Goal: Find specific page/section: Find specific page/section

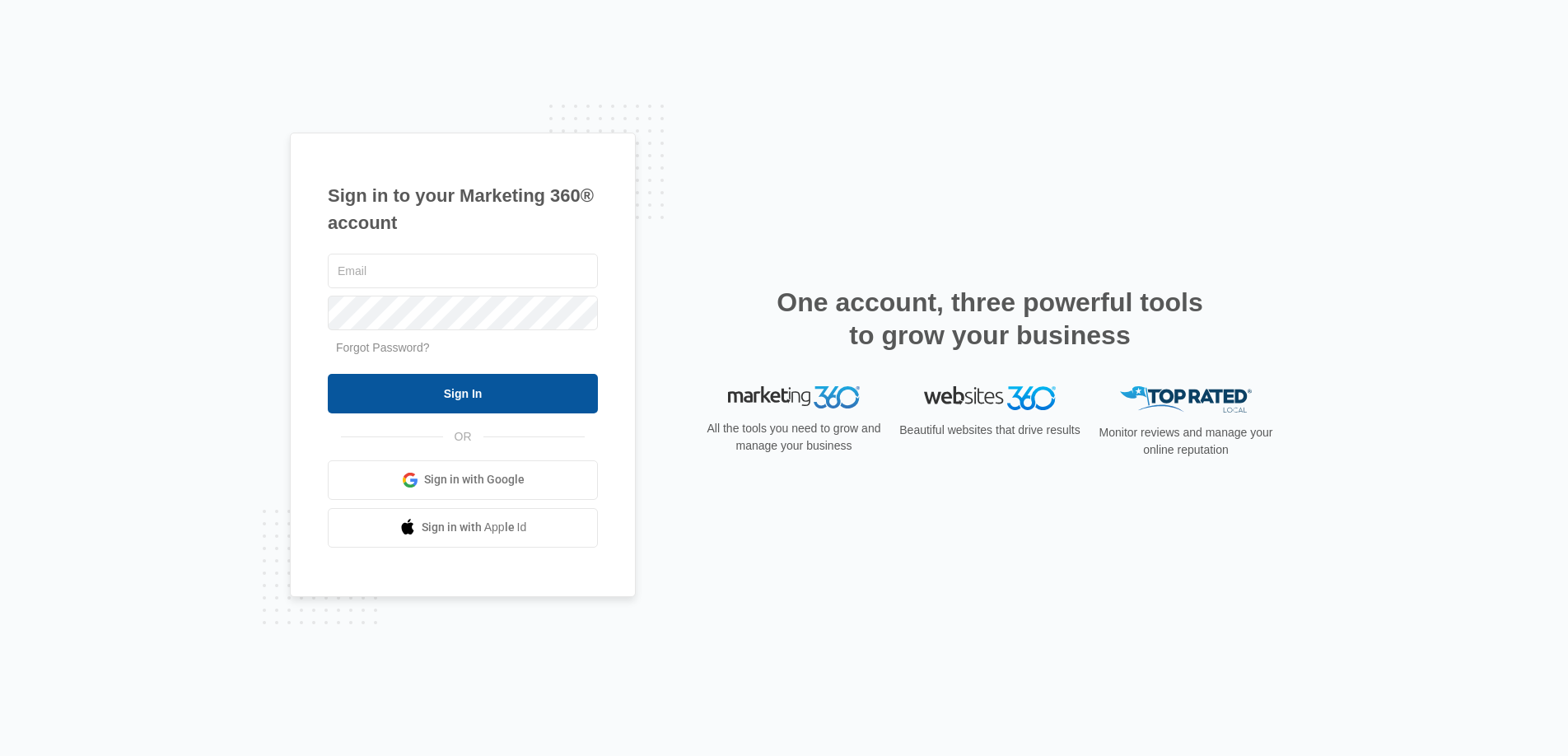
type input "[DOMAIN_NAME][EMAIL_ADDRESS][DOMAIN_NAME]"
click at [496, 389] on input "Sign In" at bounding box center [463, 393] width 270 height 40
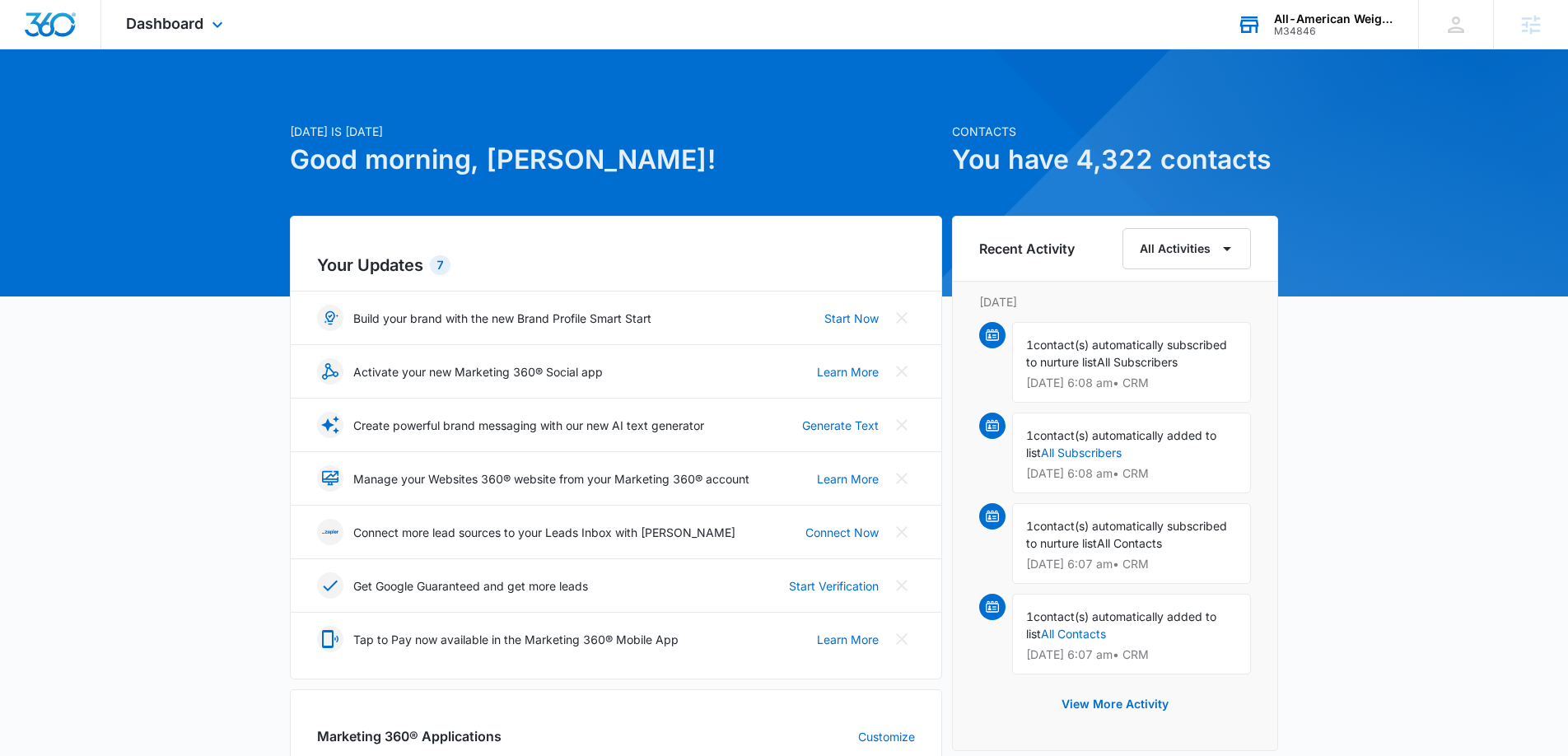
click at [1296, 31] on div "M34846" at bounding box center [1334, 31] width 120 height 12
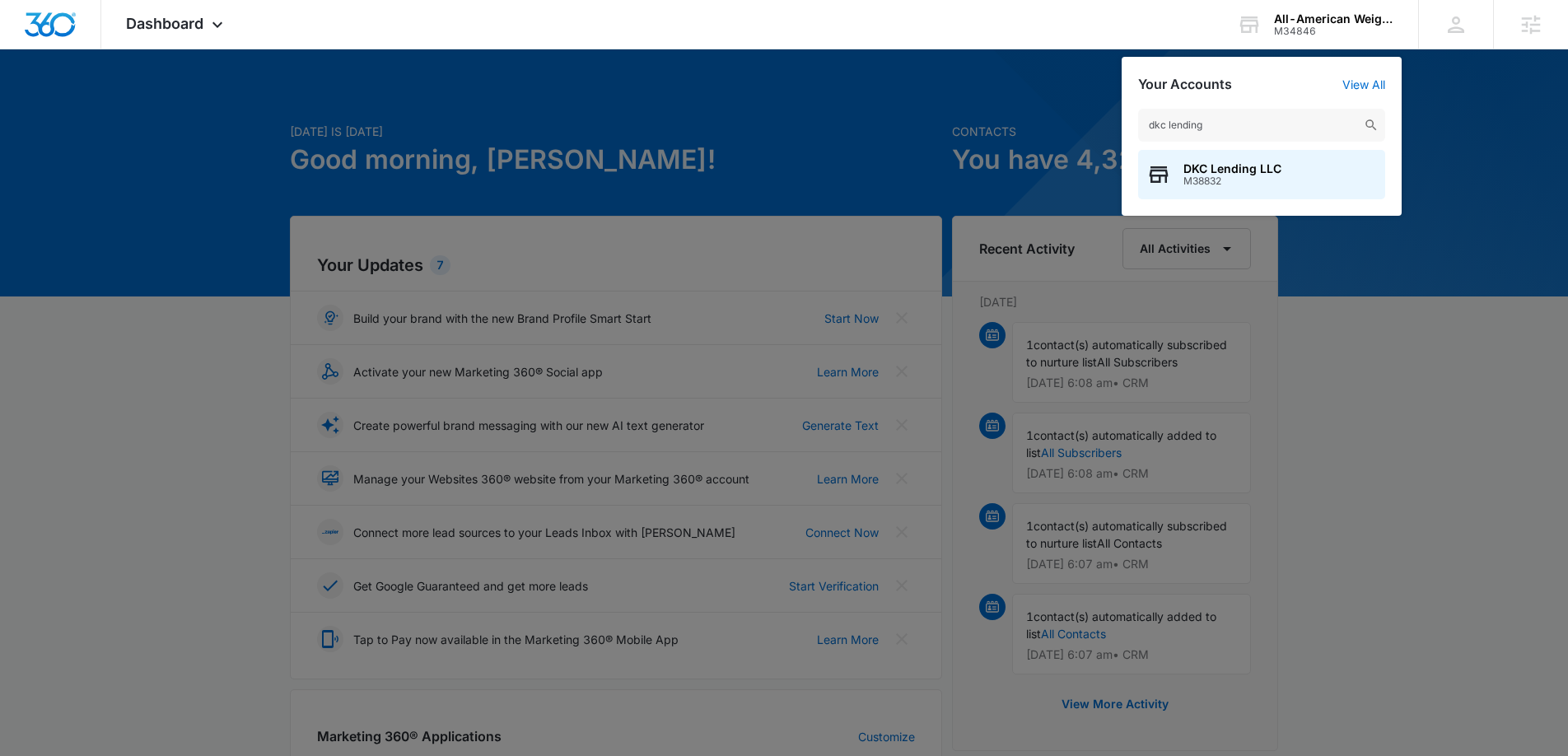
type input "dkc lending"
click at [1239, 170] on span "DKC Lending LLC" at bounding box center [1232, 169] width 98 height 14
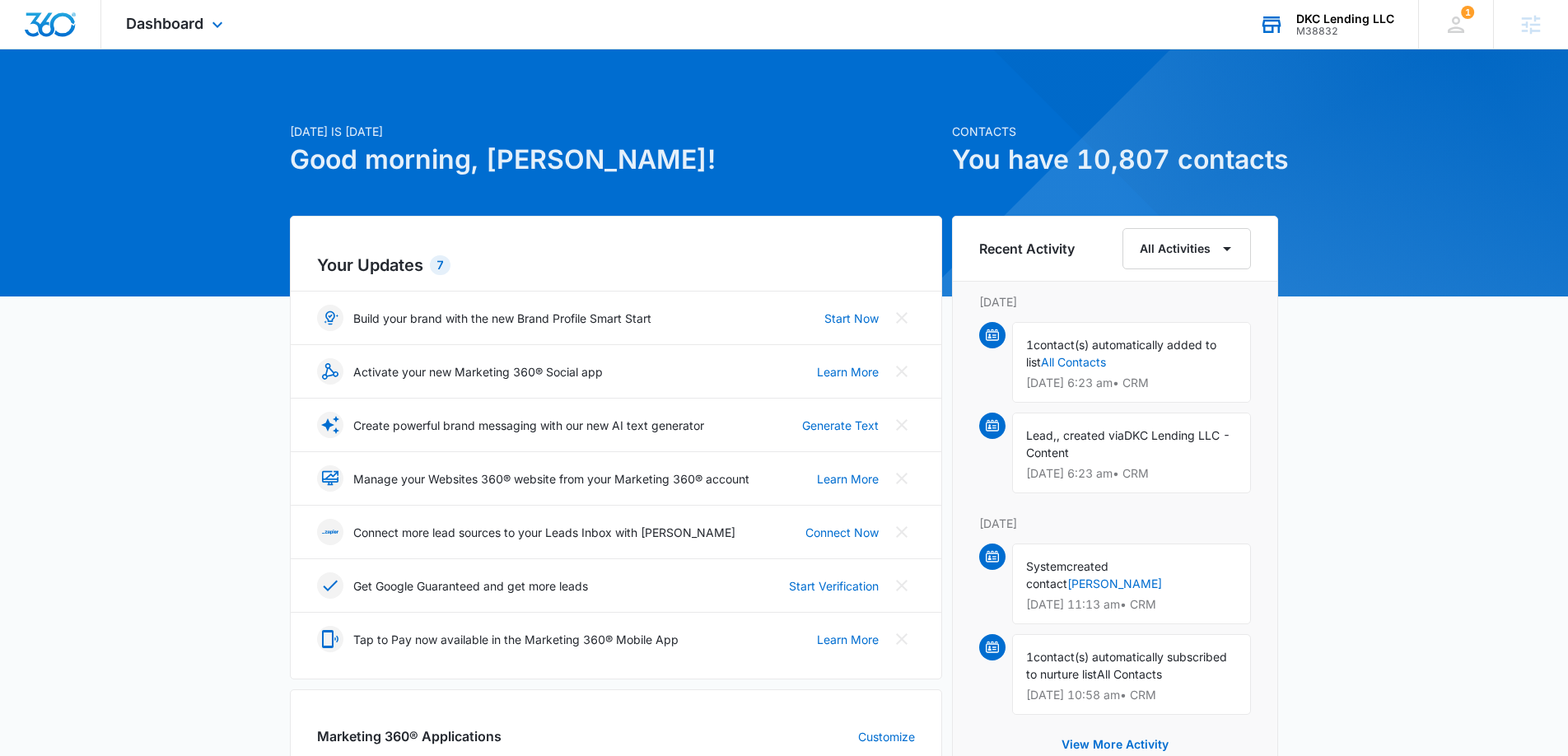
drag, startPoint x: 203, startPoint y: 25, endPoint x: 214, endPoint y: 44, distance: 22.0
click at [203, 30] on span "Dashboard" at bounding box center [164, 23] width 77 height 17
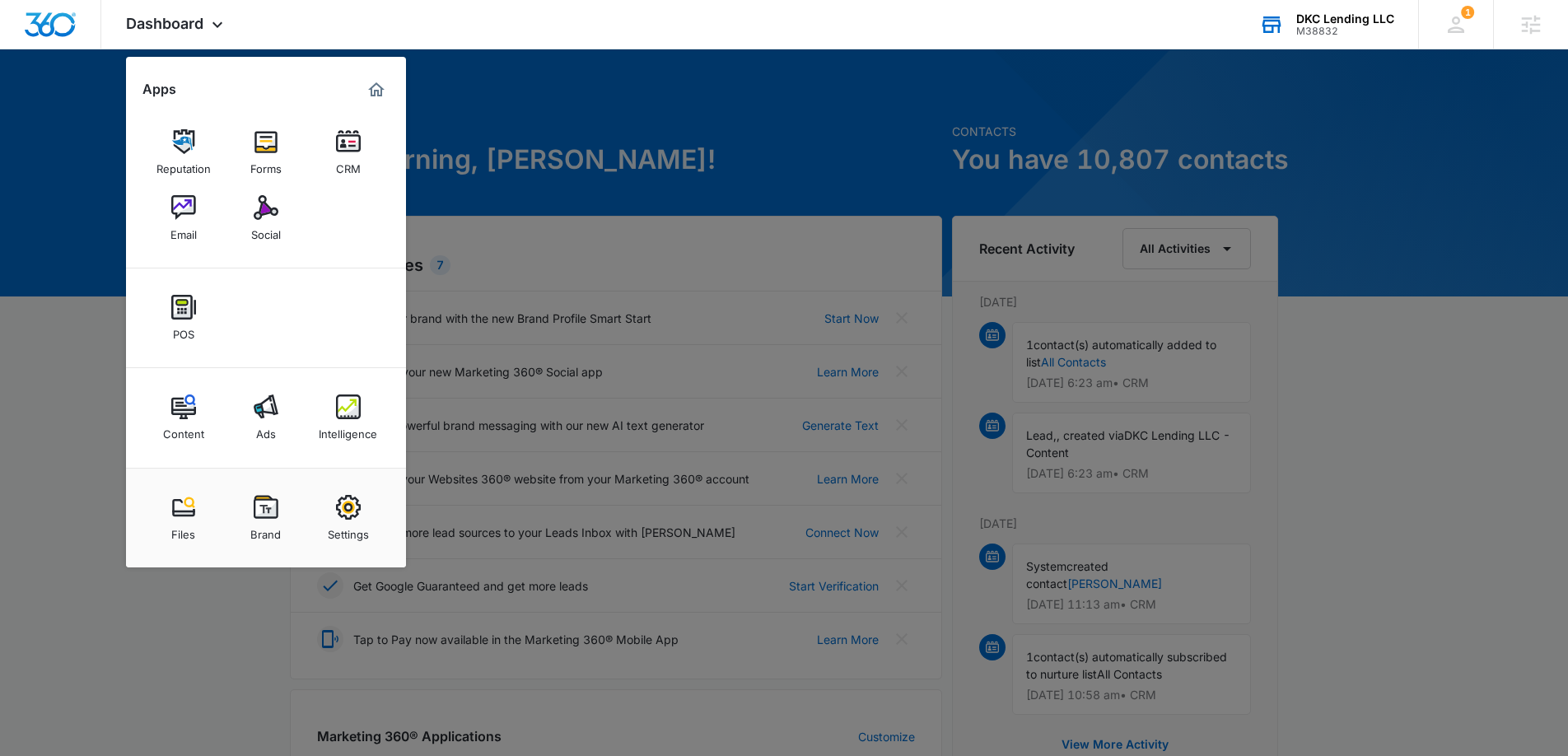
click at [195, 225] on div "Email" at bounding box center [183, 230] width 26 height 21
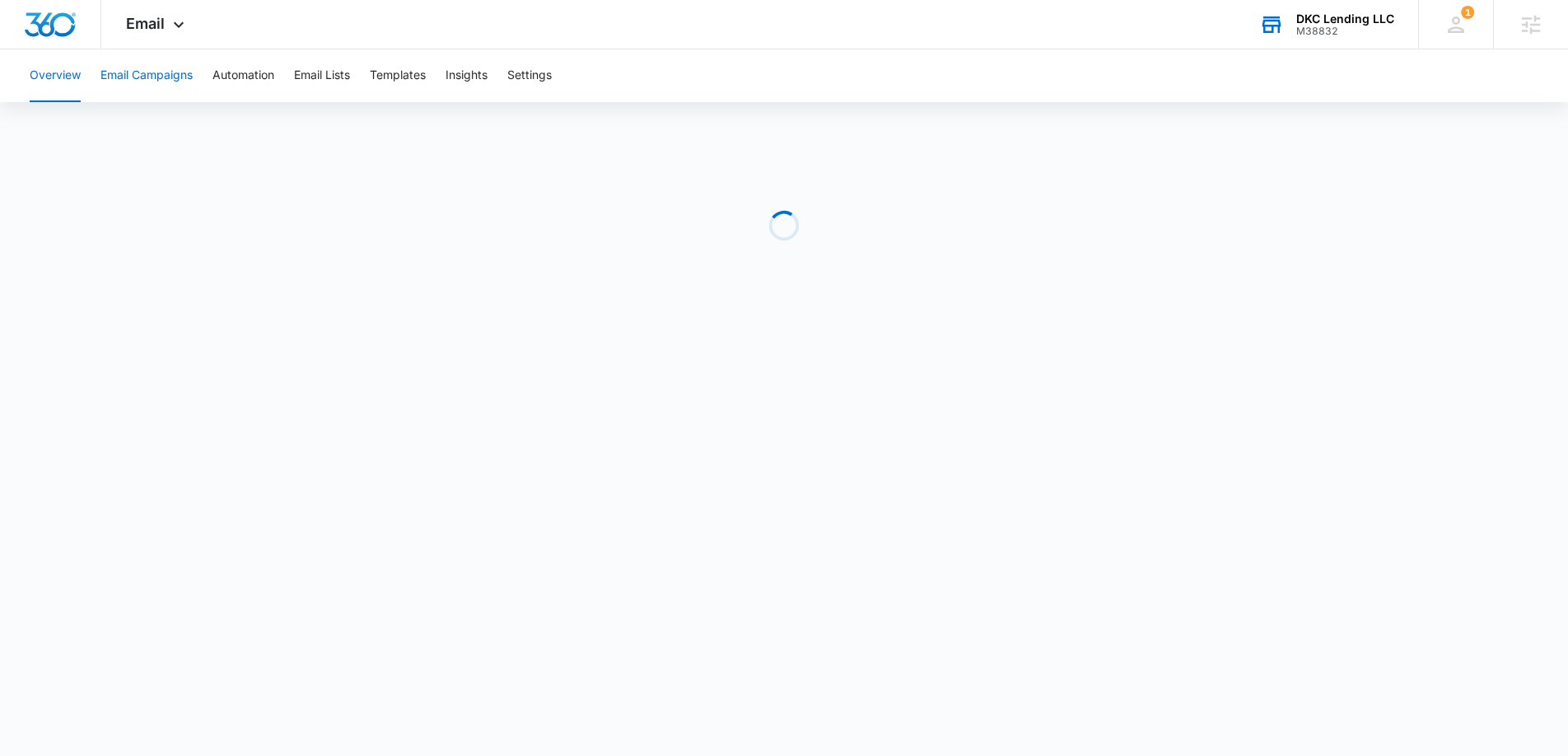
click at [166, 84] on button "Email Campaigns" at bounding box center [147, 75] width 92 height 53
click at [64, 16] on img "Dashboard" at bounding box center [50, 25] width 53 height 25
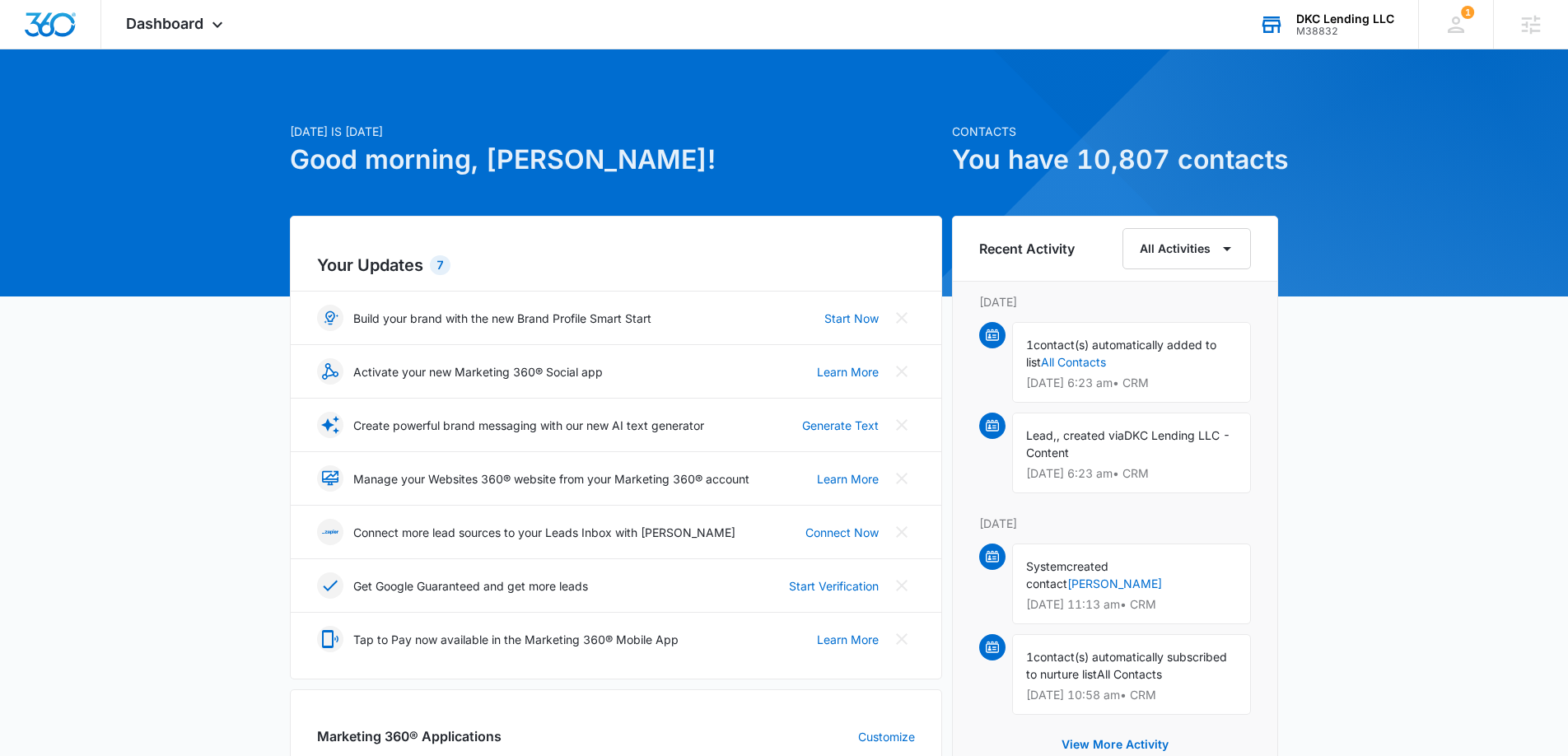
click at [1321, 19] on div "DKC Lending LLC" at bounding box center [1345, 19] width 98 height 14
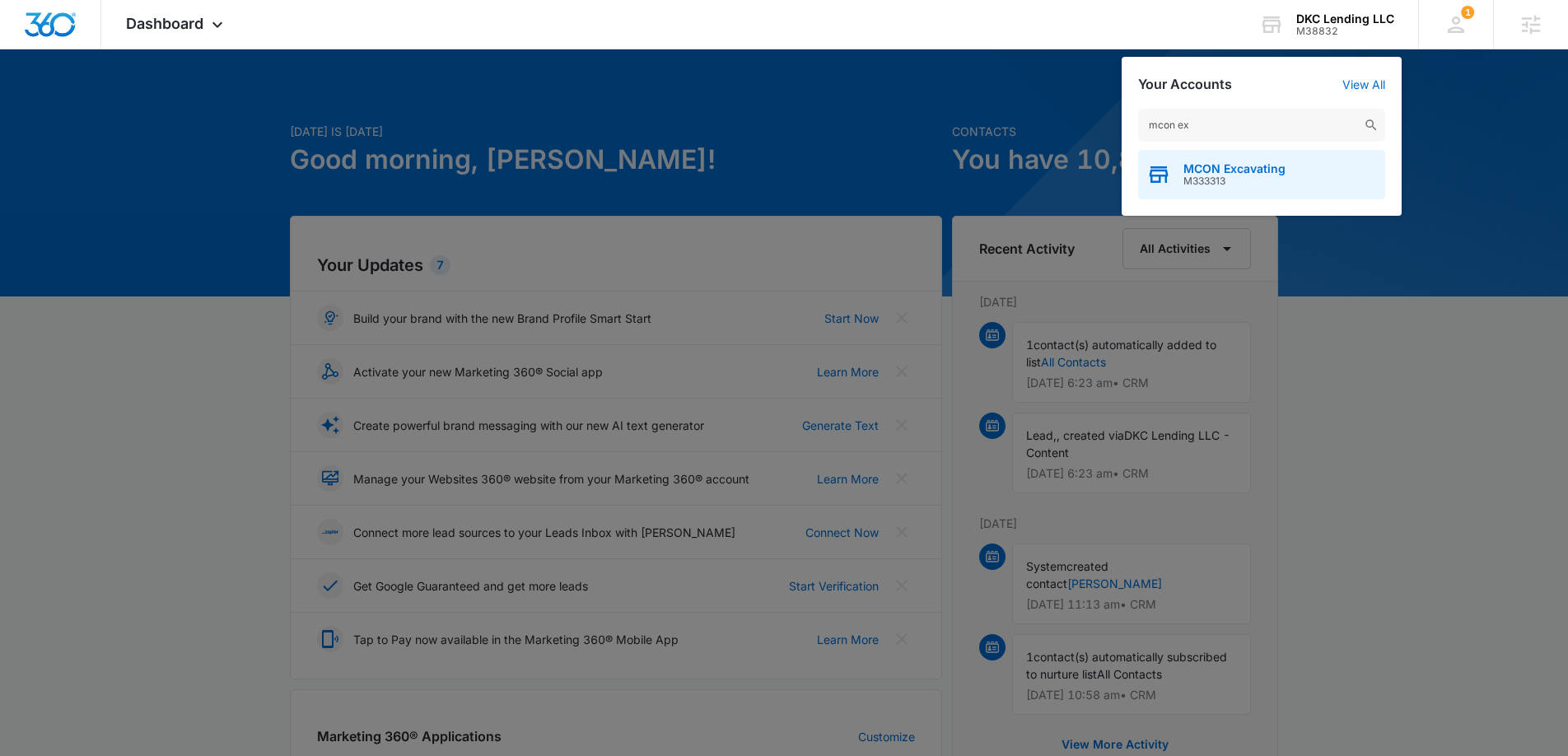
type input "mcon ex"
click at [1248, 165] on span "MCON Excavating" at bounding box center [1234, 169] width 102 height 14
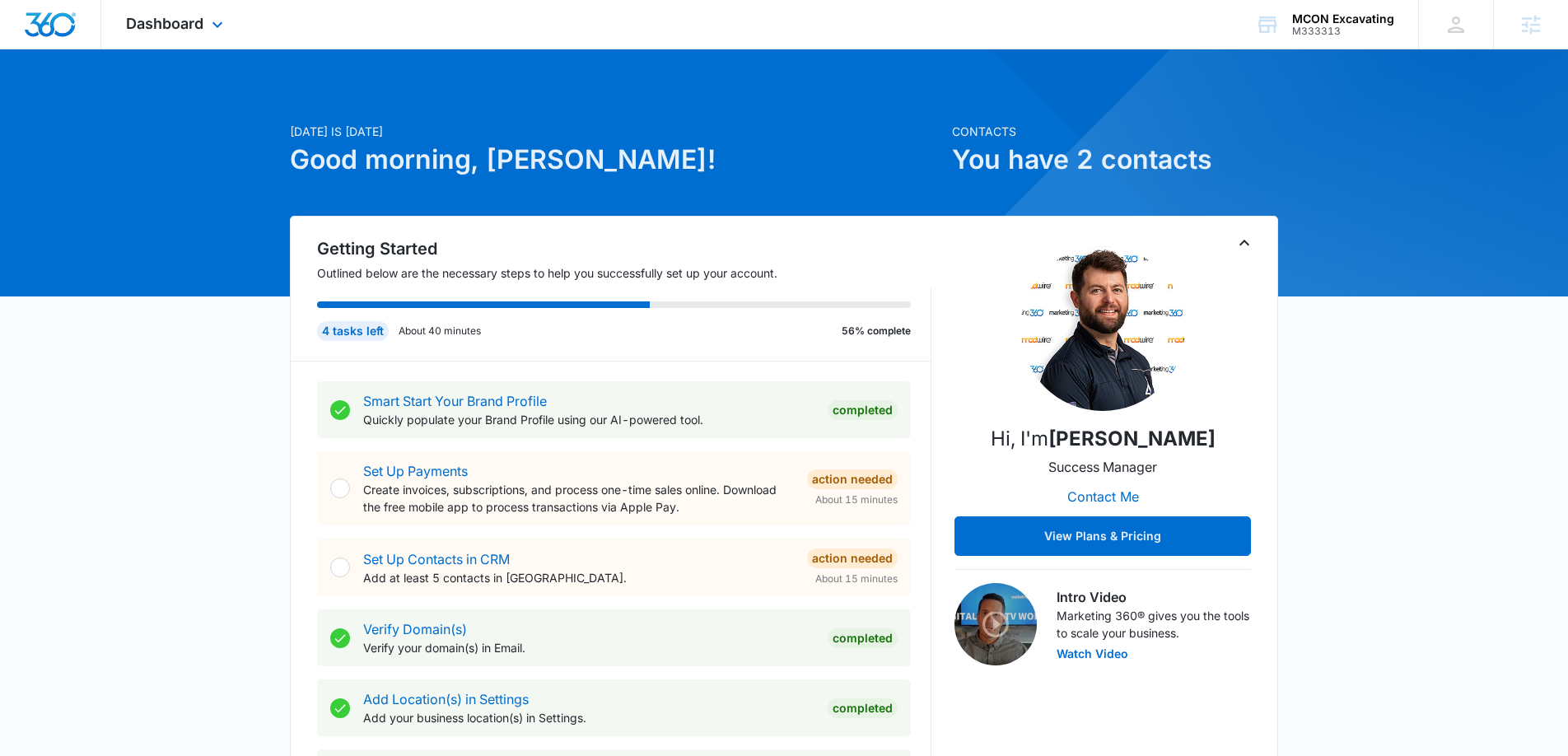
click at [214, 9] on div "Dashboard Apps Reputation Websites Forms CRM Email Social Payments POS Content …" at bounding box center [177, 24] width 151 height 48
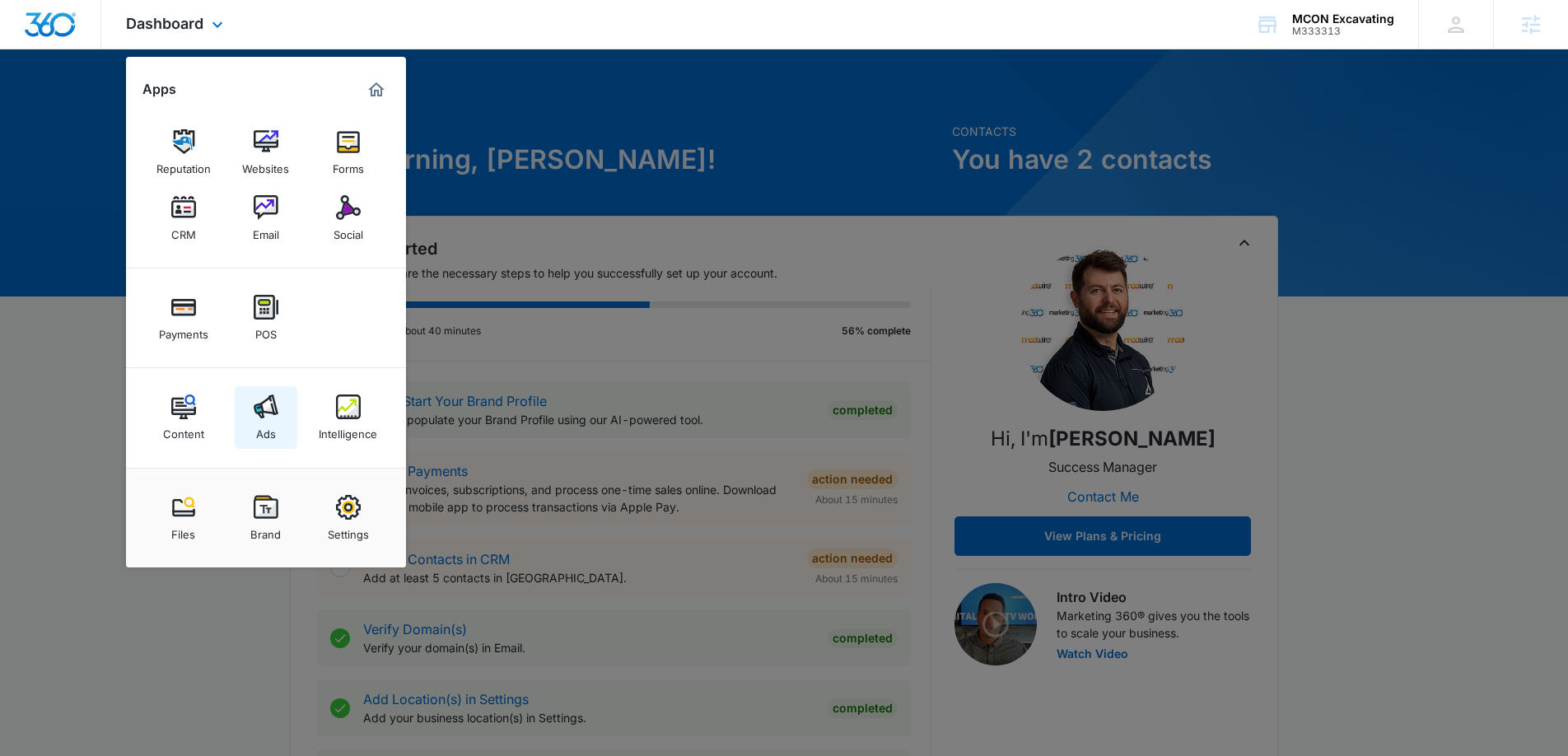
click at [247, 414] on link "Ads" at bounding box center [266, 418] width 63 height 63
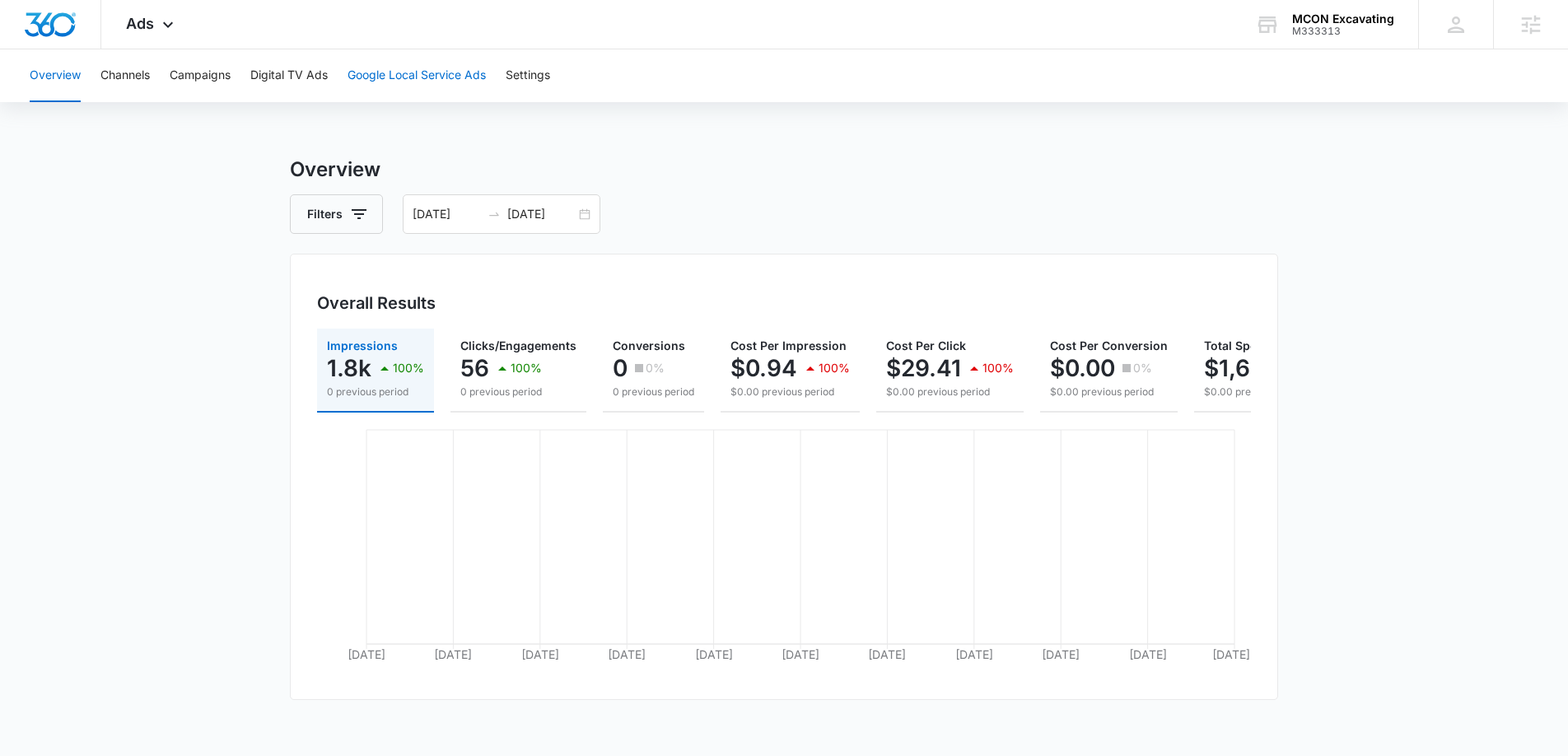
click at [443, 75] on button "Google Local Service Ads" at bounding box center [416, 75] width 138 height 53
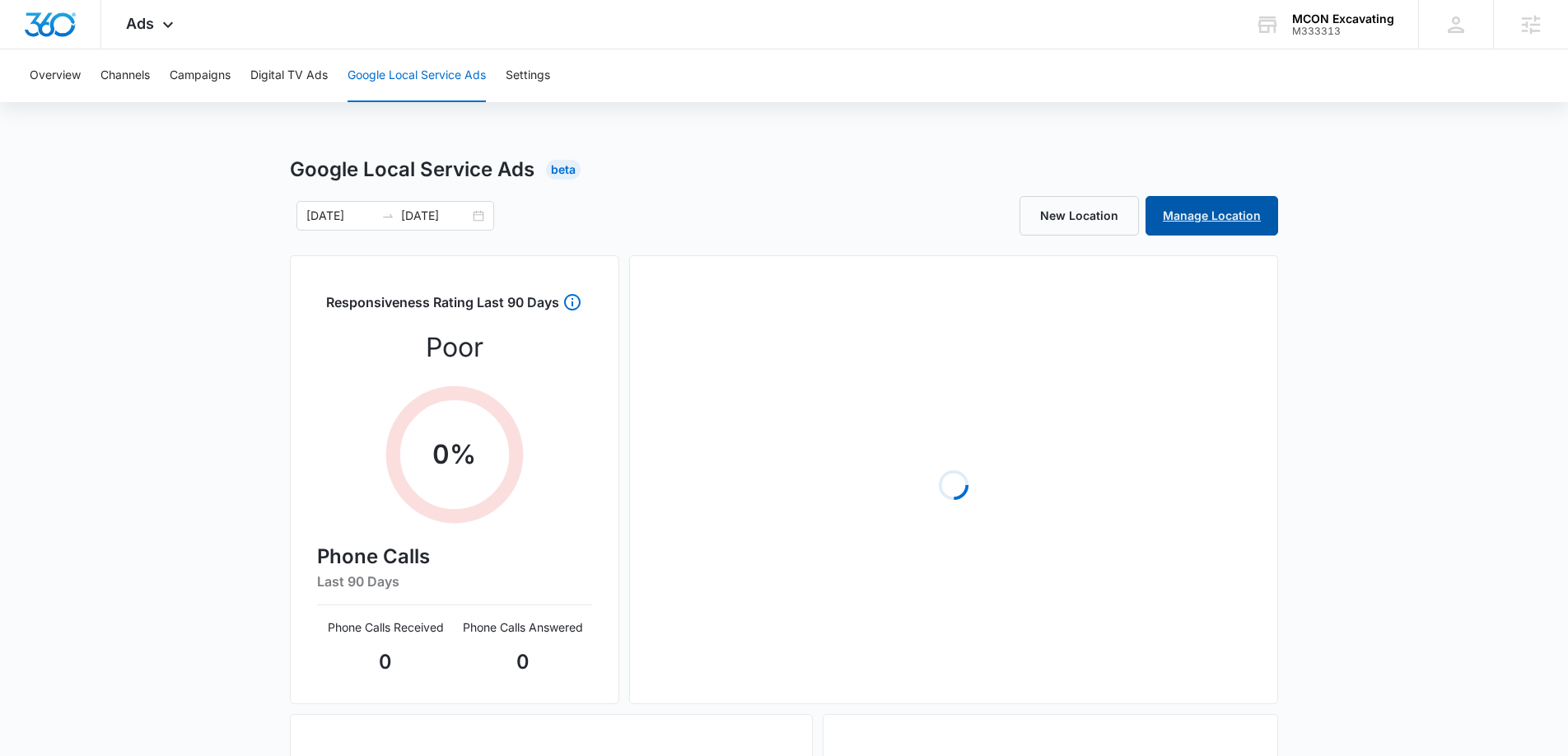
click at [1237, 225] on link "Manage Location" at bounding box center [1212, 215] width 132 height 40
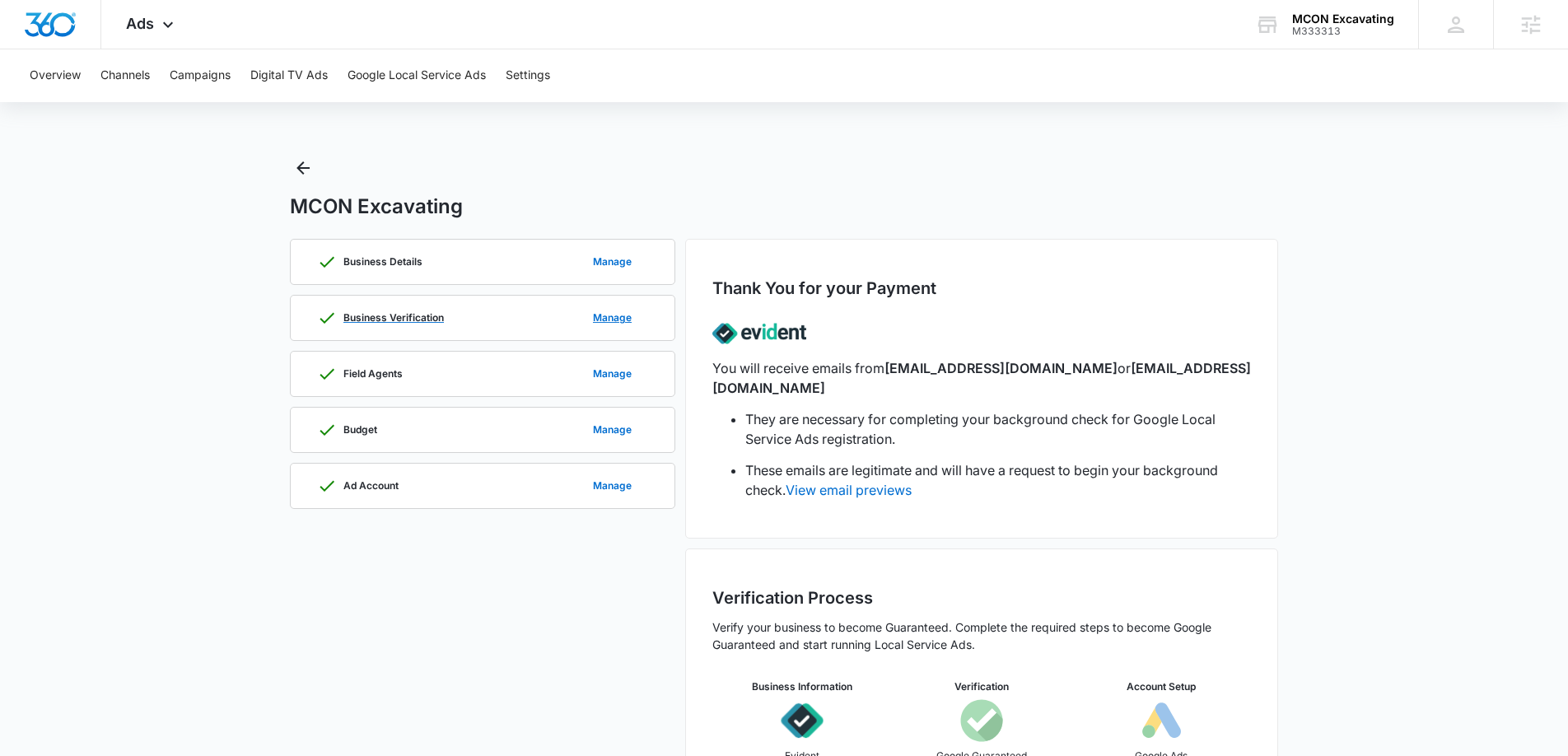
click at [504, 316] on div "Business Verification Manage" at bounding box center [482, 318] width 331 height 44
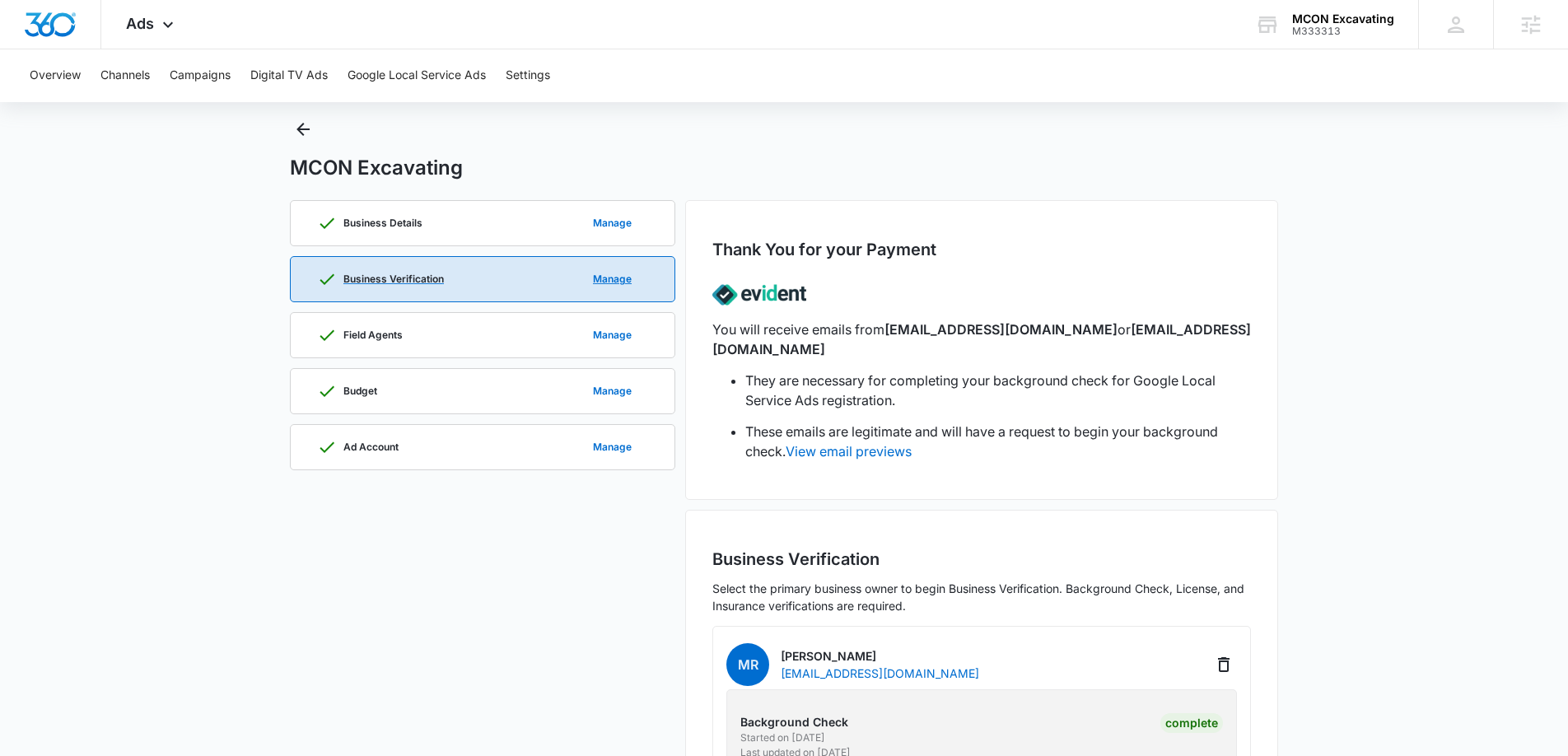
scroll to position [32, 0]
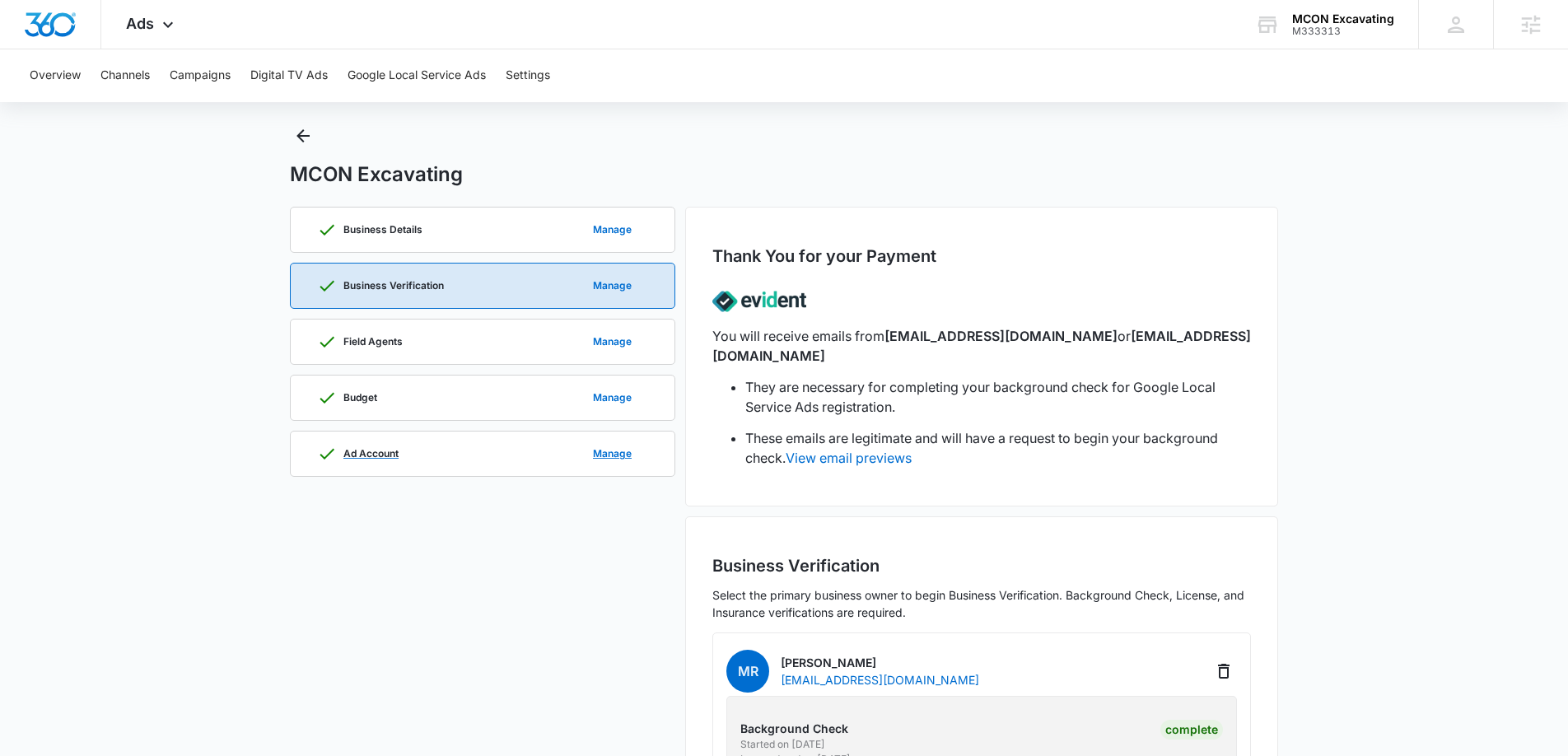
click at [392, 451] on p "Ad Account" at bounding box center [370, 454] width 55 height 10
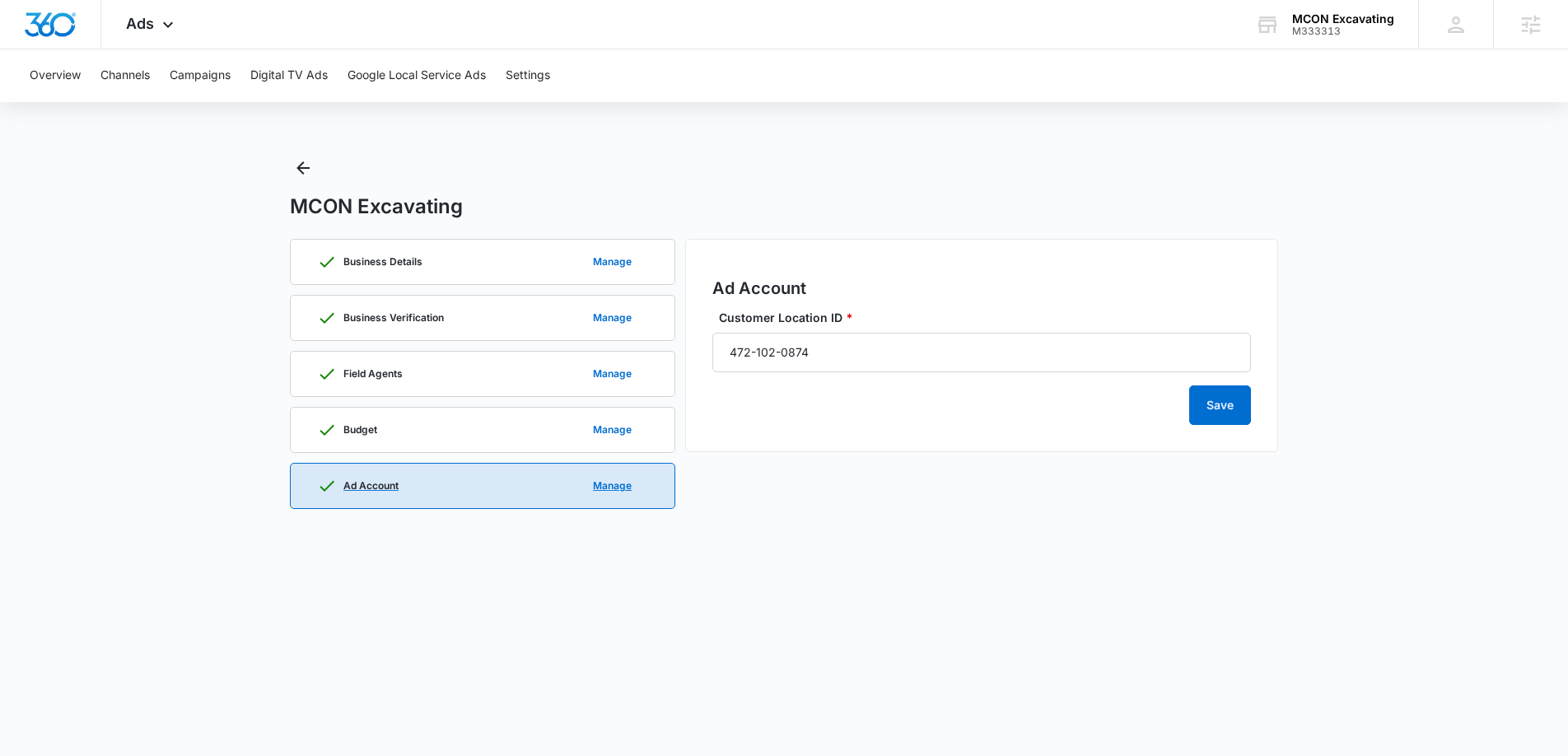
scroll to position [0, 0]
click at [142, 10] on div "Ads Apps Reputation Websites Forms CRM Email Social Payments POS Content Ads In…" at bounding box center [153, 24] width 102 height 48
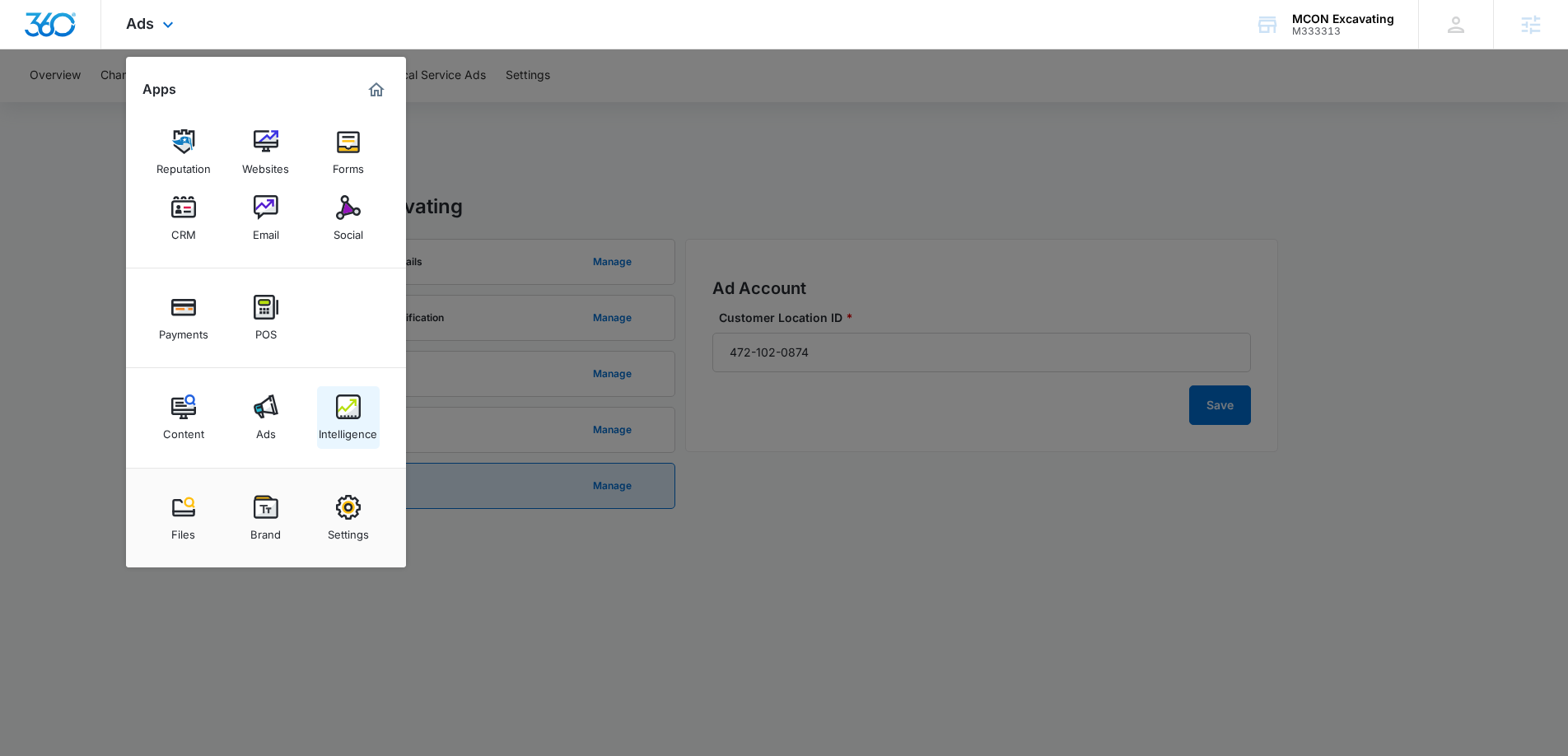
click at [350, 432] on div "Intelligence" at bounding box center [348, 430] width 58 height 21
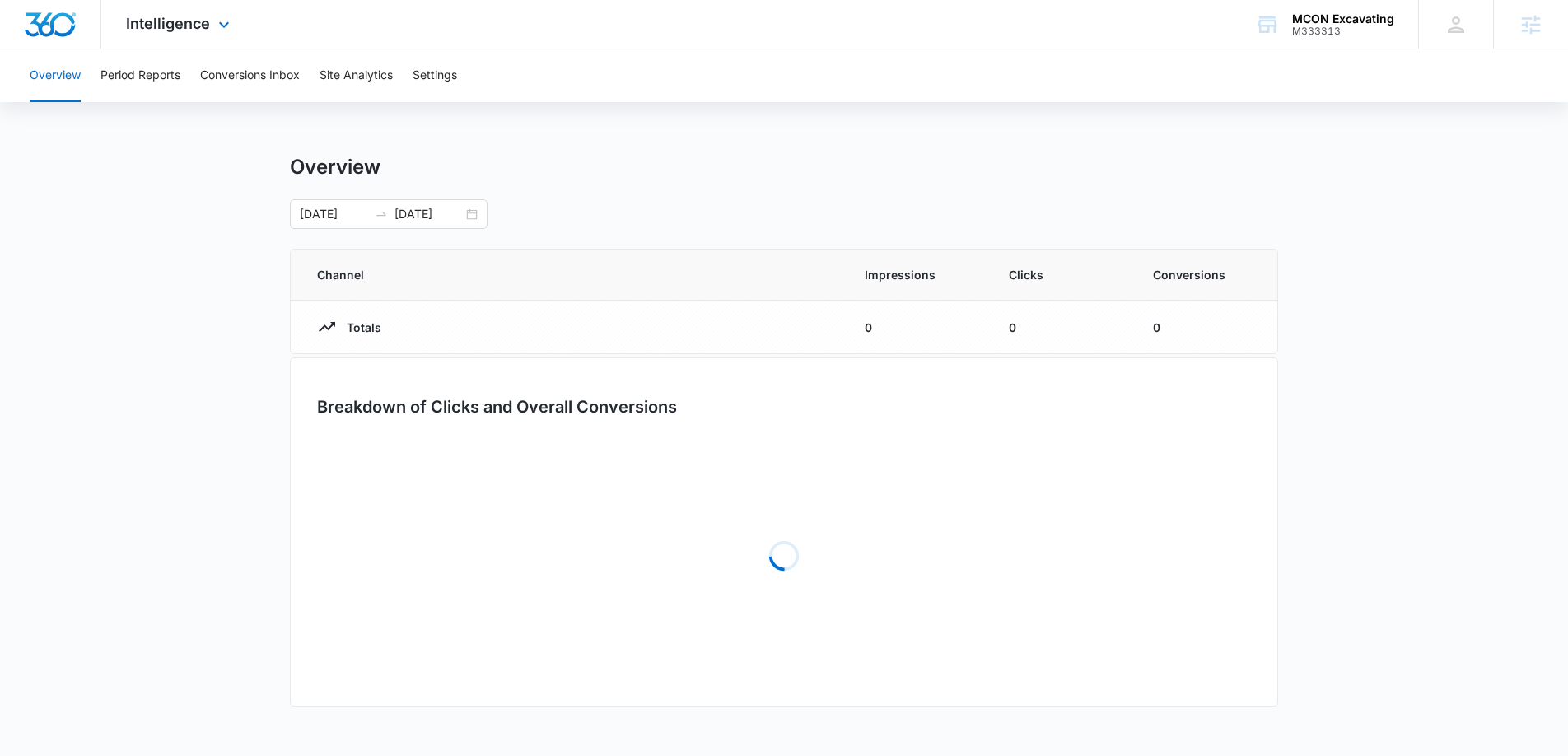
drag, startPoint x: 210, startPoint y: 47, endPoint x: 205, endPoint y: 94, distance: 47.3
click at [211, 47] on div "Intelligence Apps Reputation Websites Forms CRM Email Social Payments POS Conte…" at bounding box center [181, 24] width 158 height 48
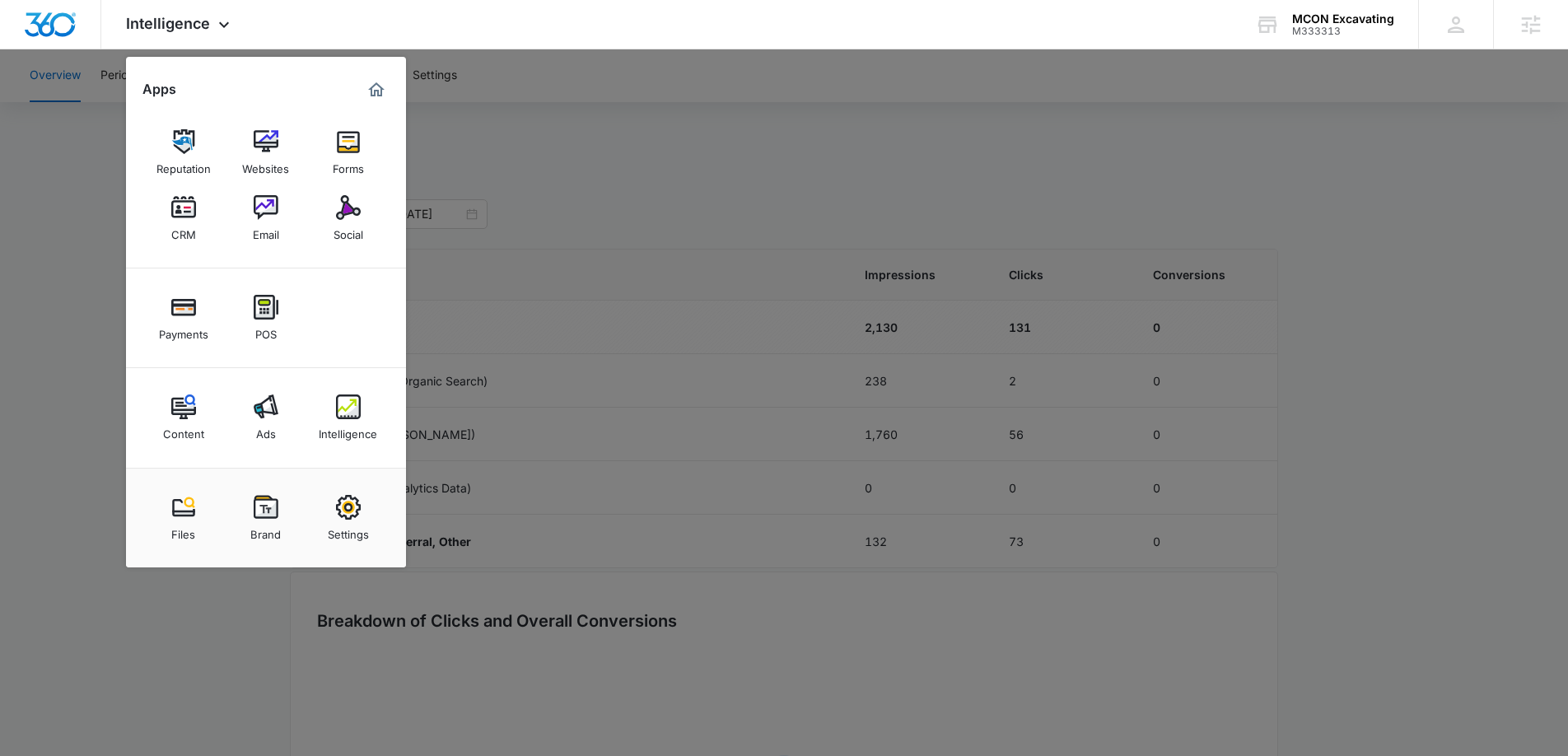
click at [625, 147] on div at bounding box center [784, 378] width 1568 height 756
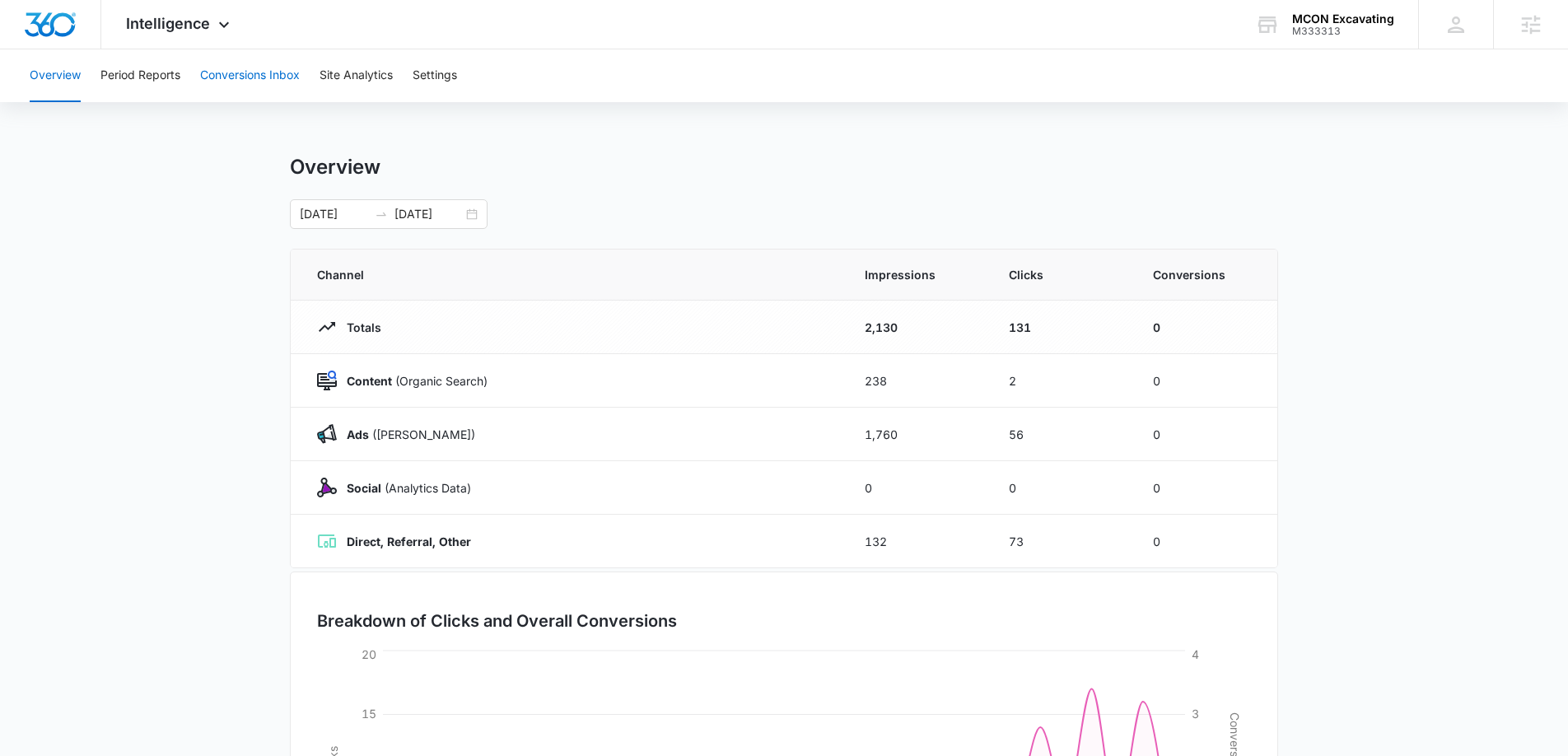
click at [255, 77] on button "Conversions Inbox" at bounding box center [250, 75] width 100 height 53
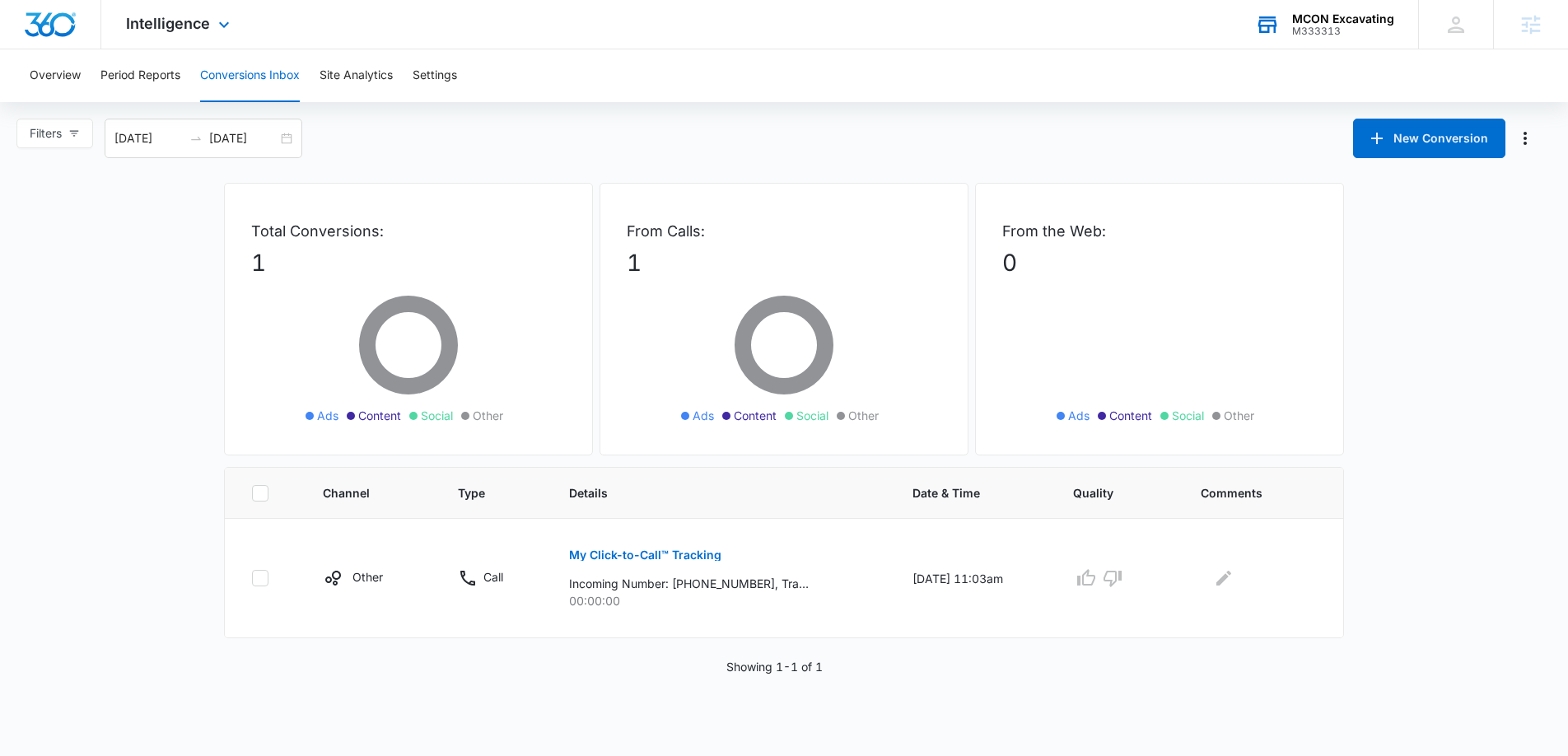
click at [1329, 14] on div "MCON Excavating" at bounding box center [1343, 19] width 102 height 14
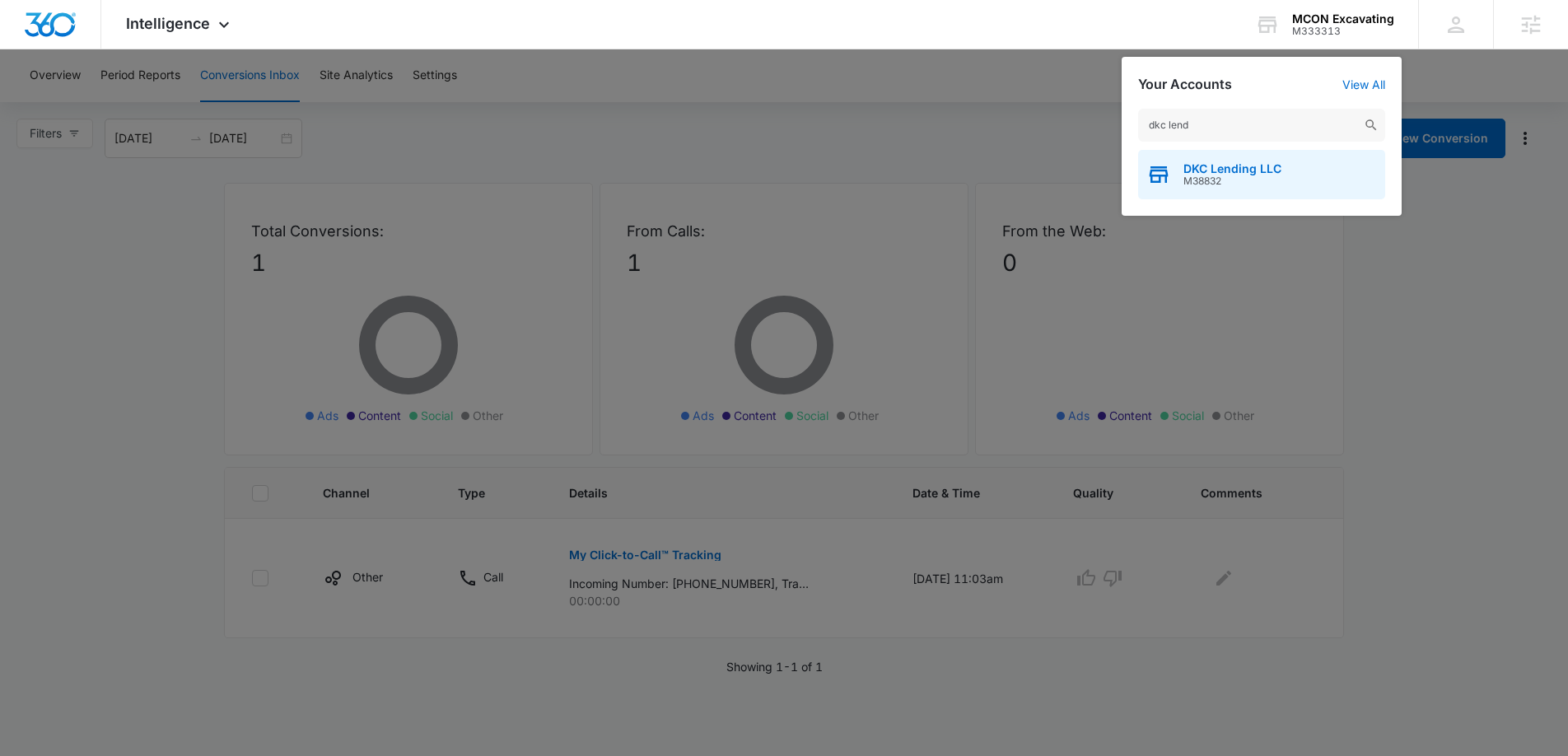
type input "dkc lend"
click at [1251, 164] on span "DKC Lending LLC" at bounding box center [1232, 169] width 98 height 14
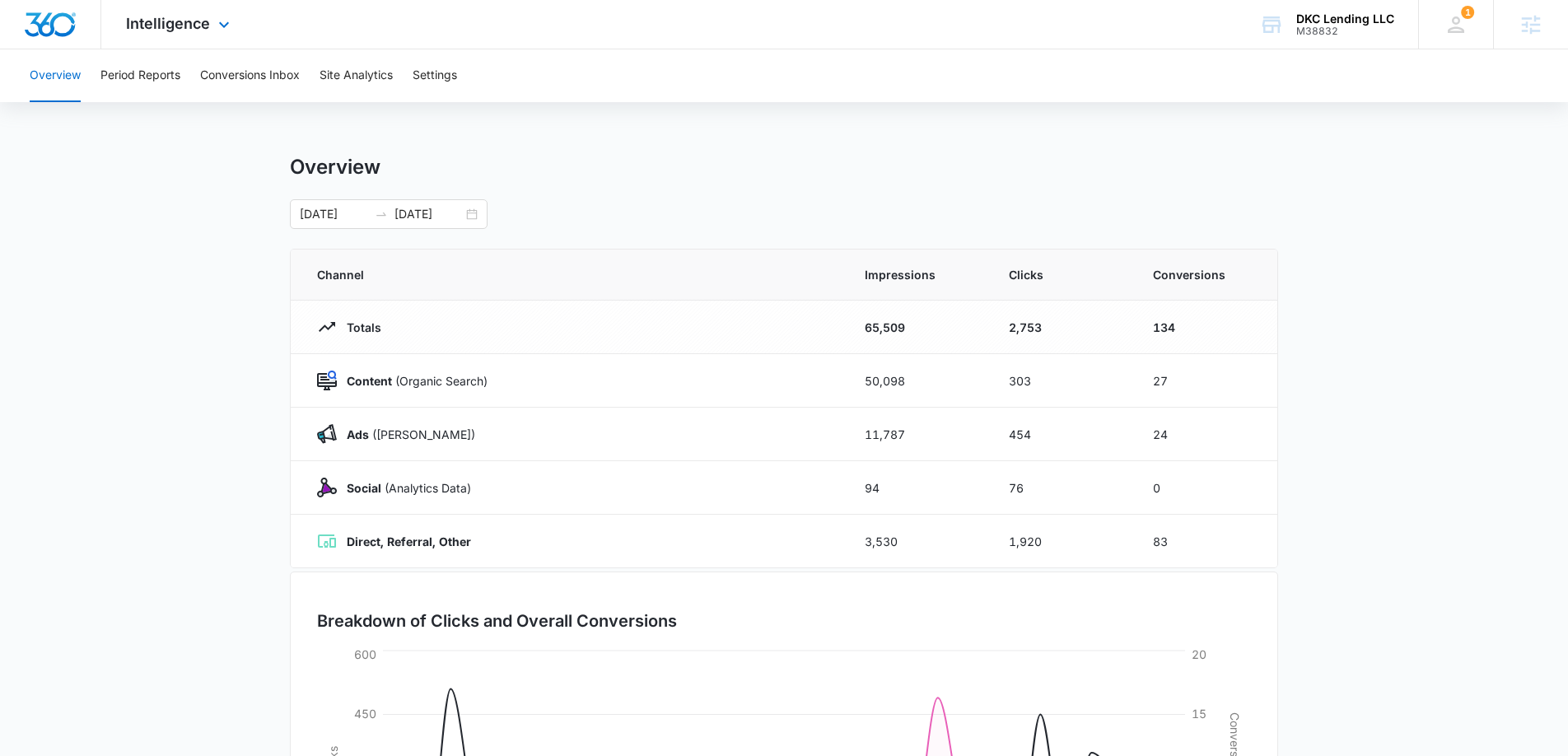
click at [208, 34] on div "Intelligence Apps Reputation Forms CRM Email Social POS Content Ads Intelligenc…" at bounding box center [181, 24] width 158 height 48
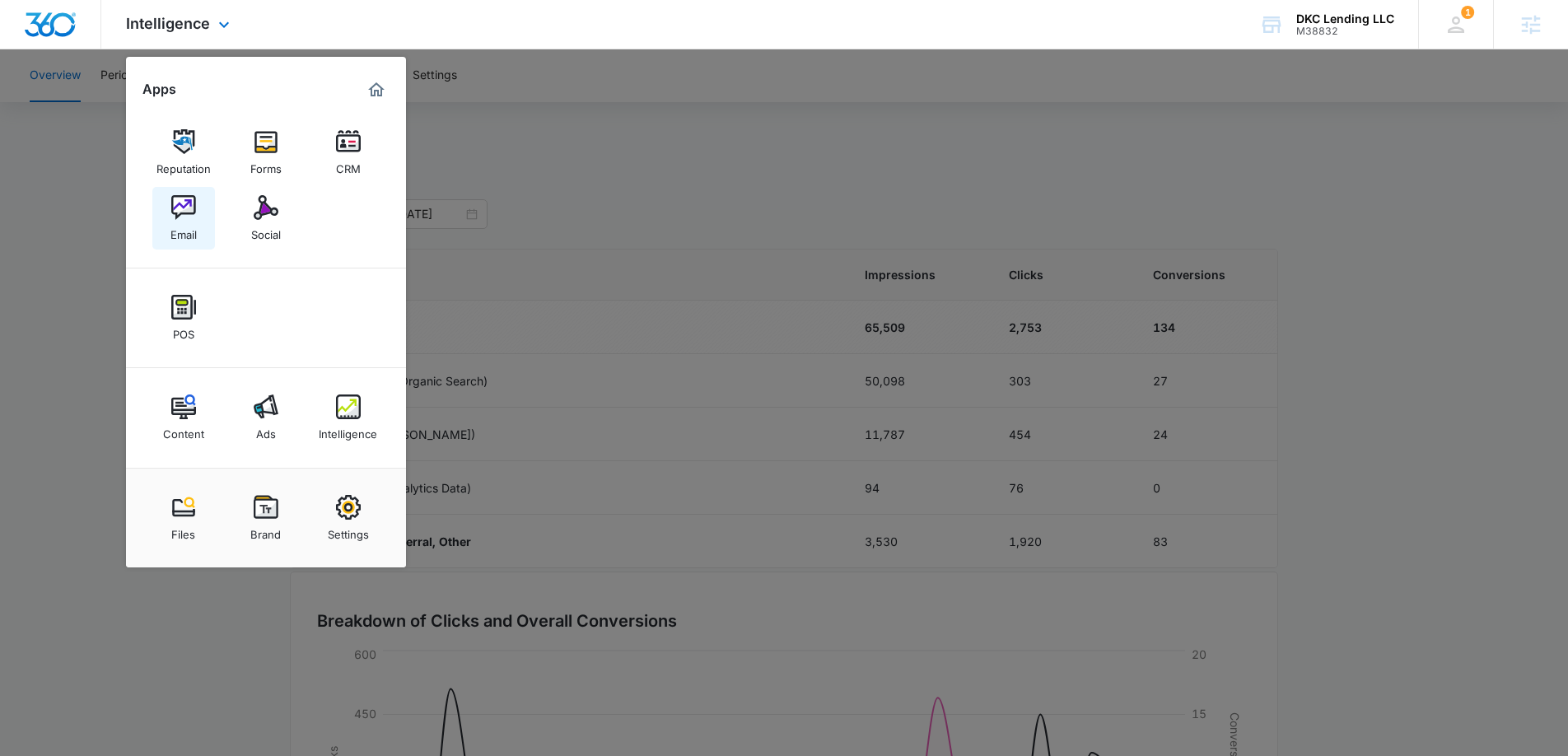
click at [190, 230] on div "Email" at bounding box center [183, 230] width 26 height 21
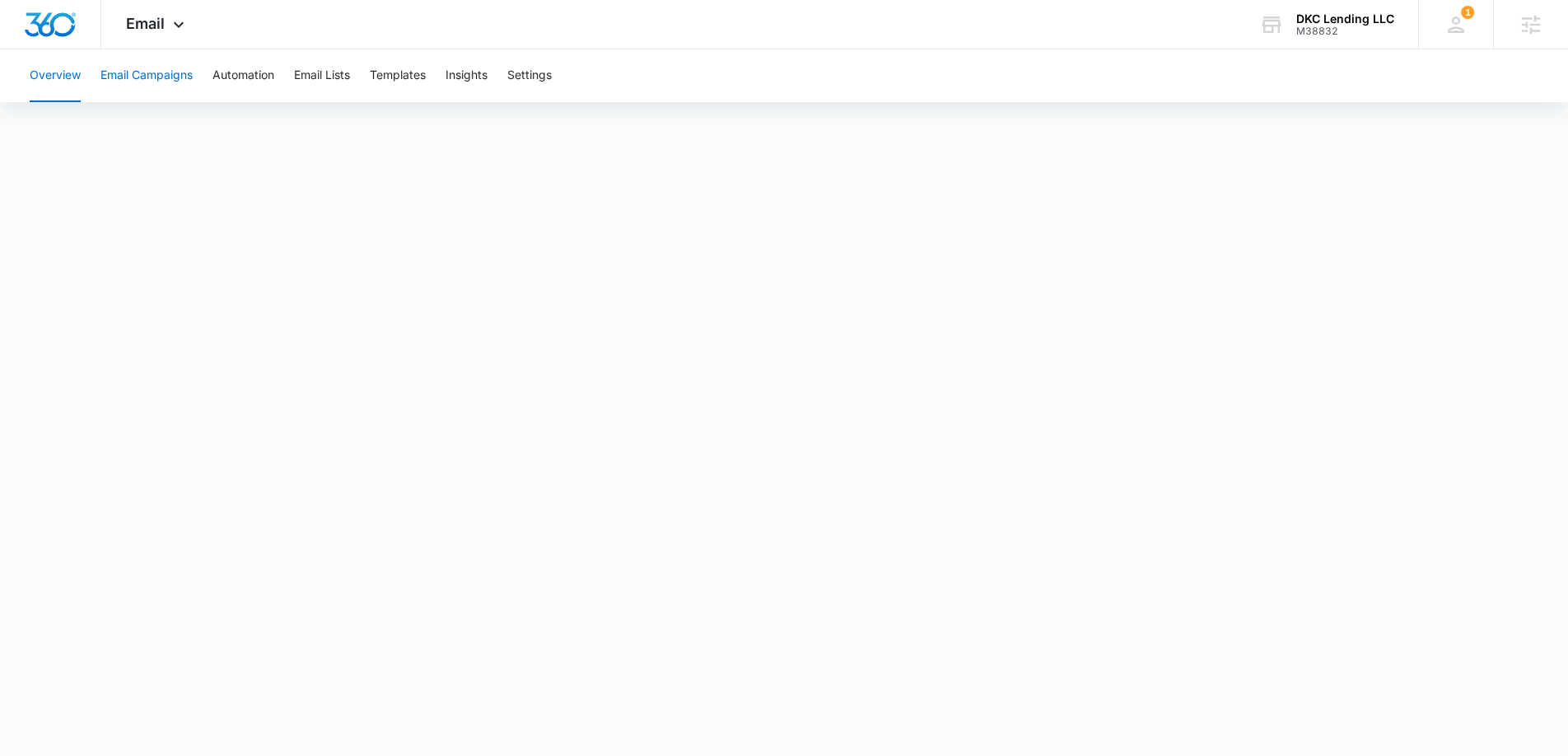
click at [189, 71] on button "Email Campaigns" at bounding box center [147, 75] width 92 height 53
click at [54, 74] on button "Overview" at bounding box center [55, 75] width 51 height 53
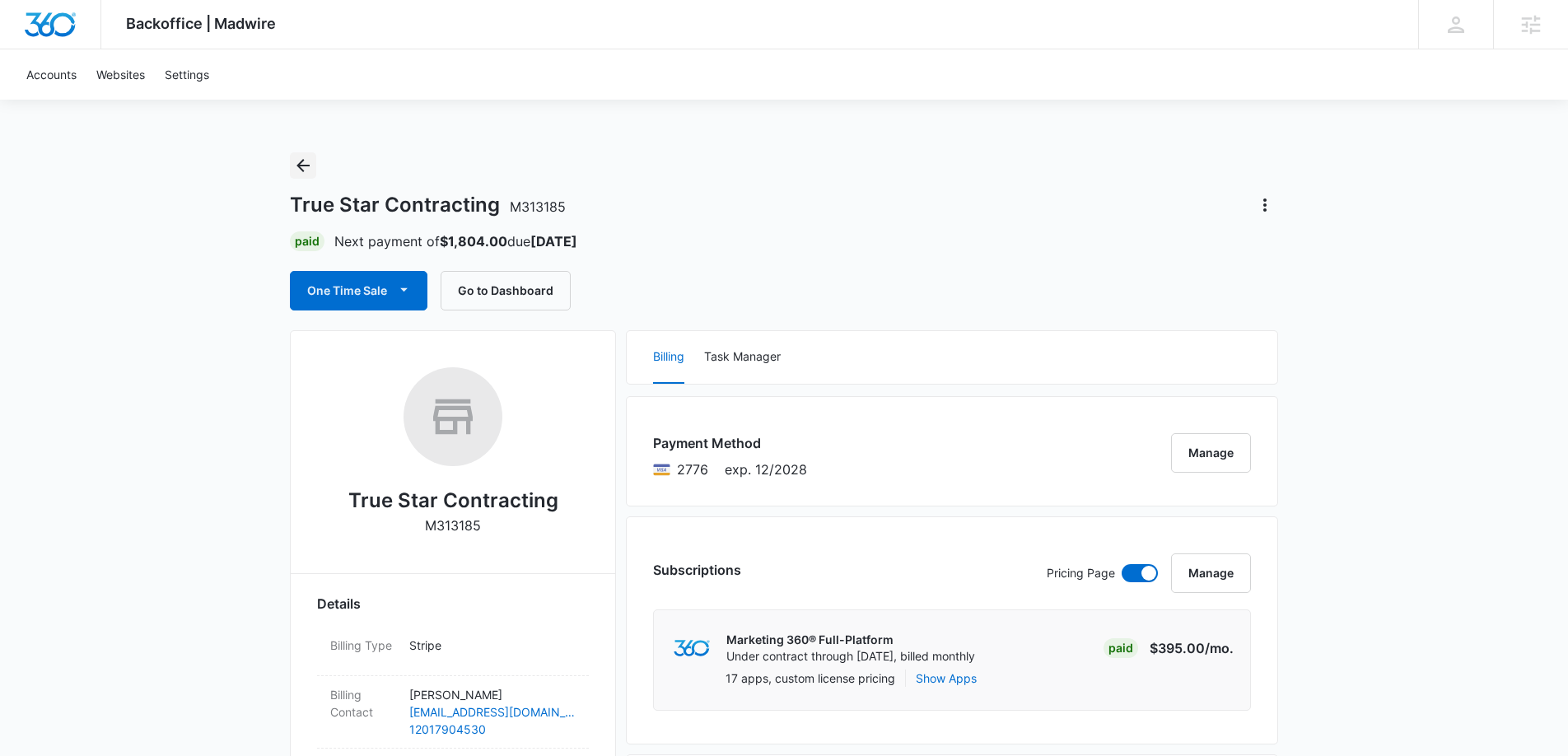
click at [309, 170] on icon "Back" at bounding box center [303, 165] width 19 height 19
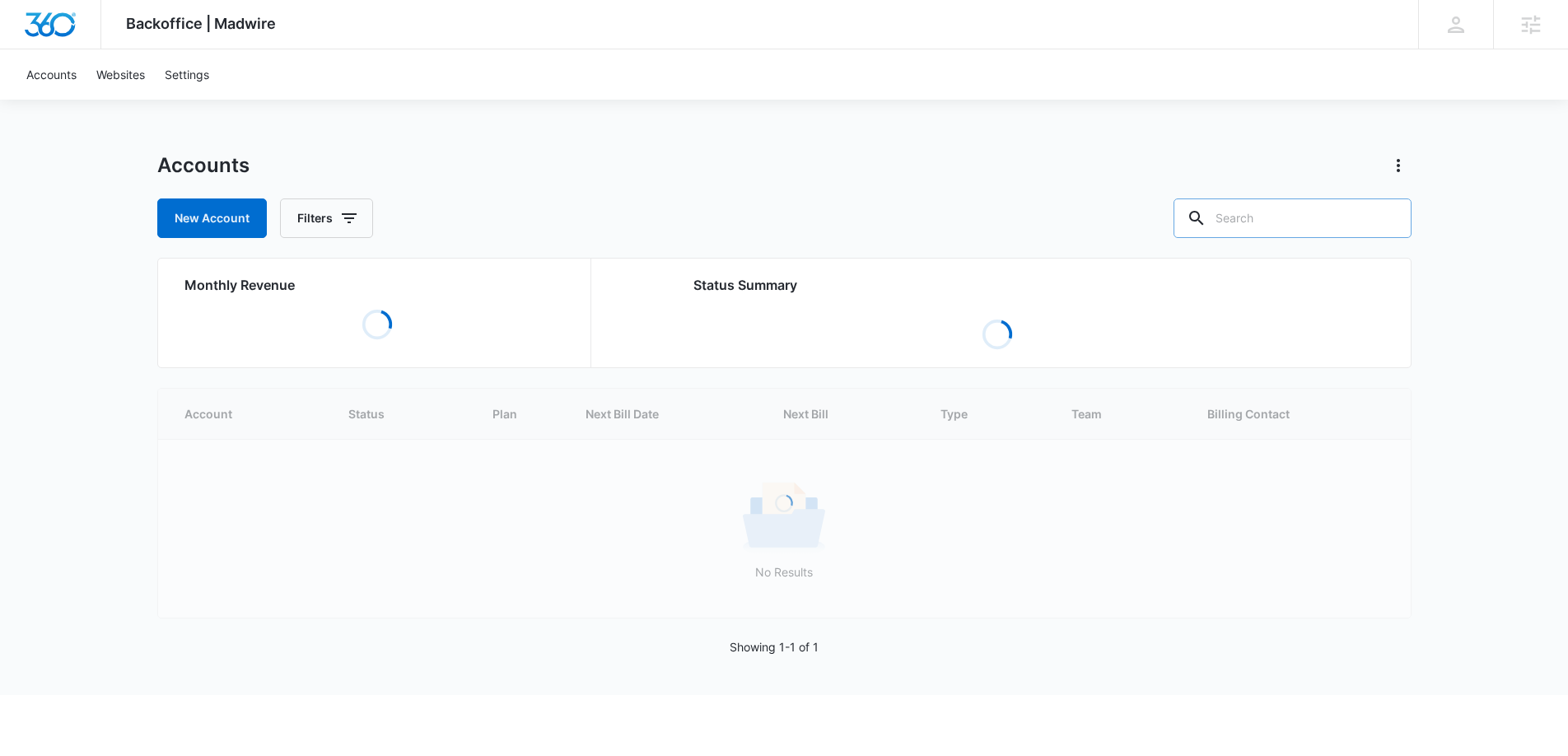
click at [1276, 210] on input "text" at bounding box center [1293, 218] width 238 height 40
type input "mcon excavating"
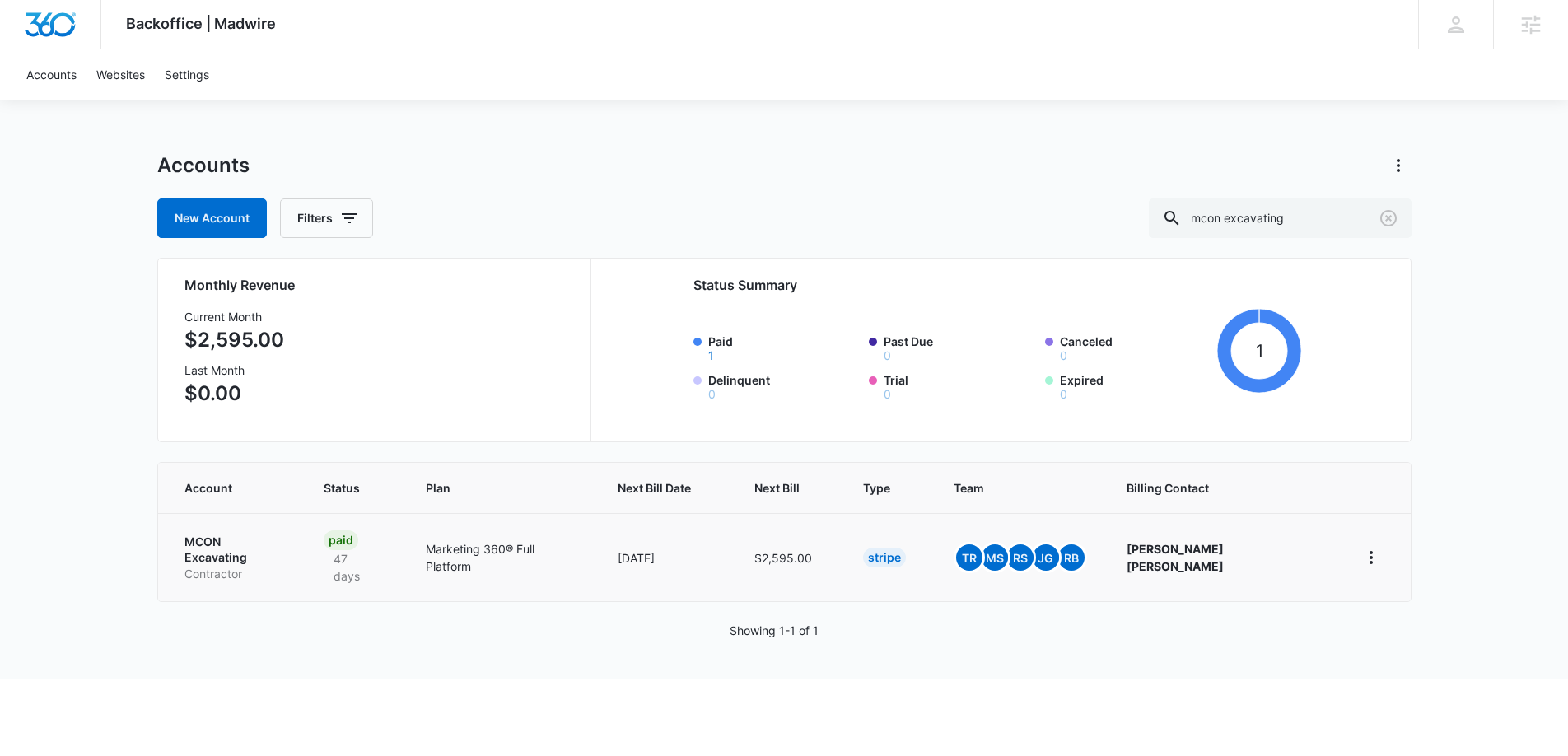
click at [257, 566] on p "Contractor" at bounding box center [235, 574] width 100 height 16
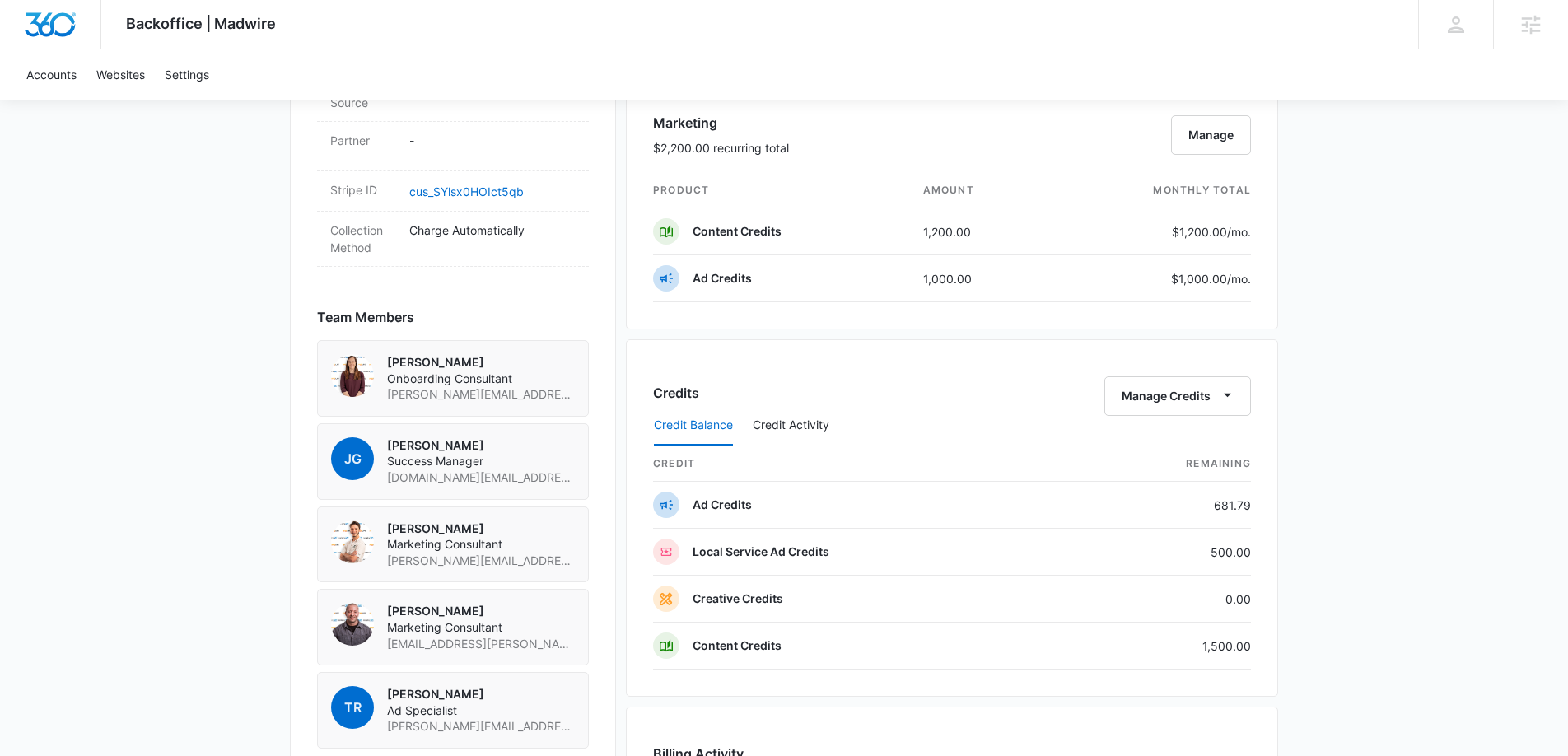
scroll to position [981, 0]
